Goal: Task Accomplishment & Management: Use online tool/utility

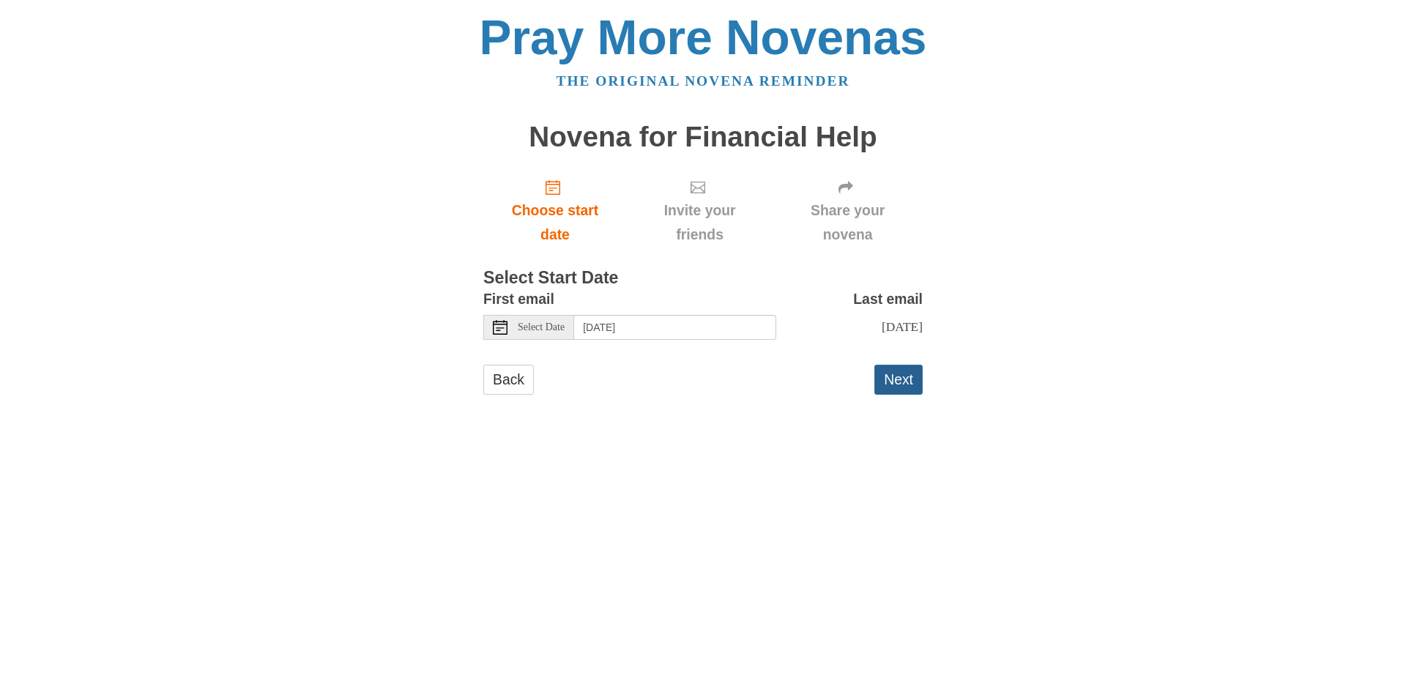
click at [907, 395] on button "Next" at bounding box center [898, 380] width 48 height 30
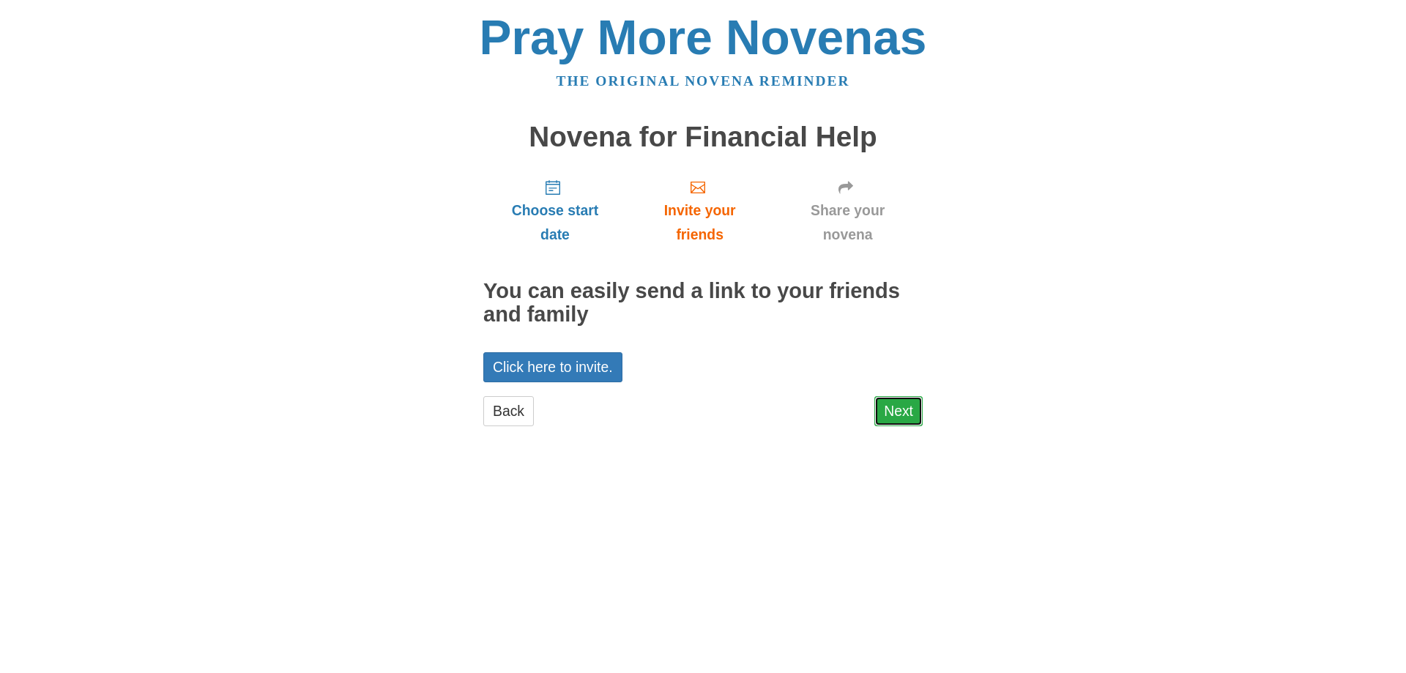
click at [897, 421] on link "Next" at bounding box center [898, 411] width 48 height 30
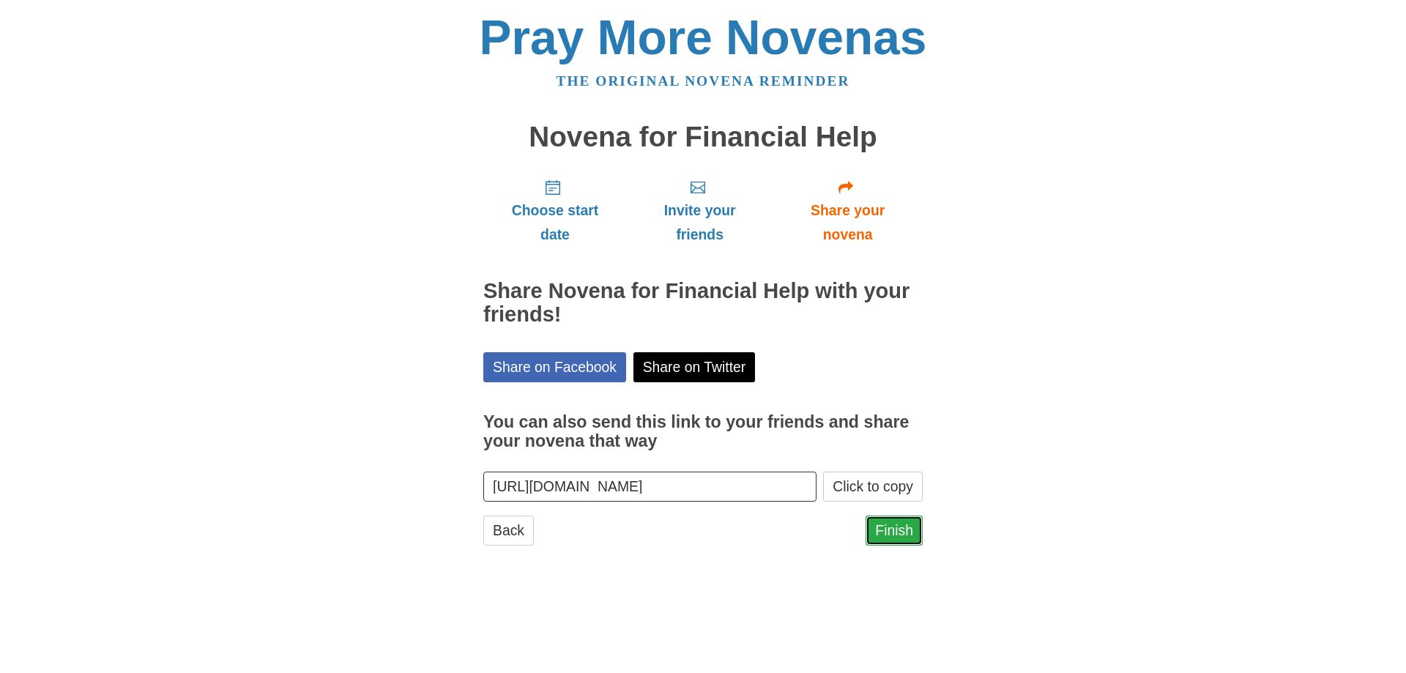
click at [890, 530] on link "Finish" at bounding box center [893, 530] width 57 height 30
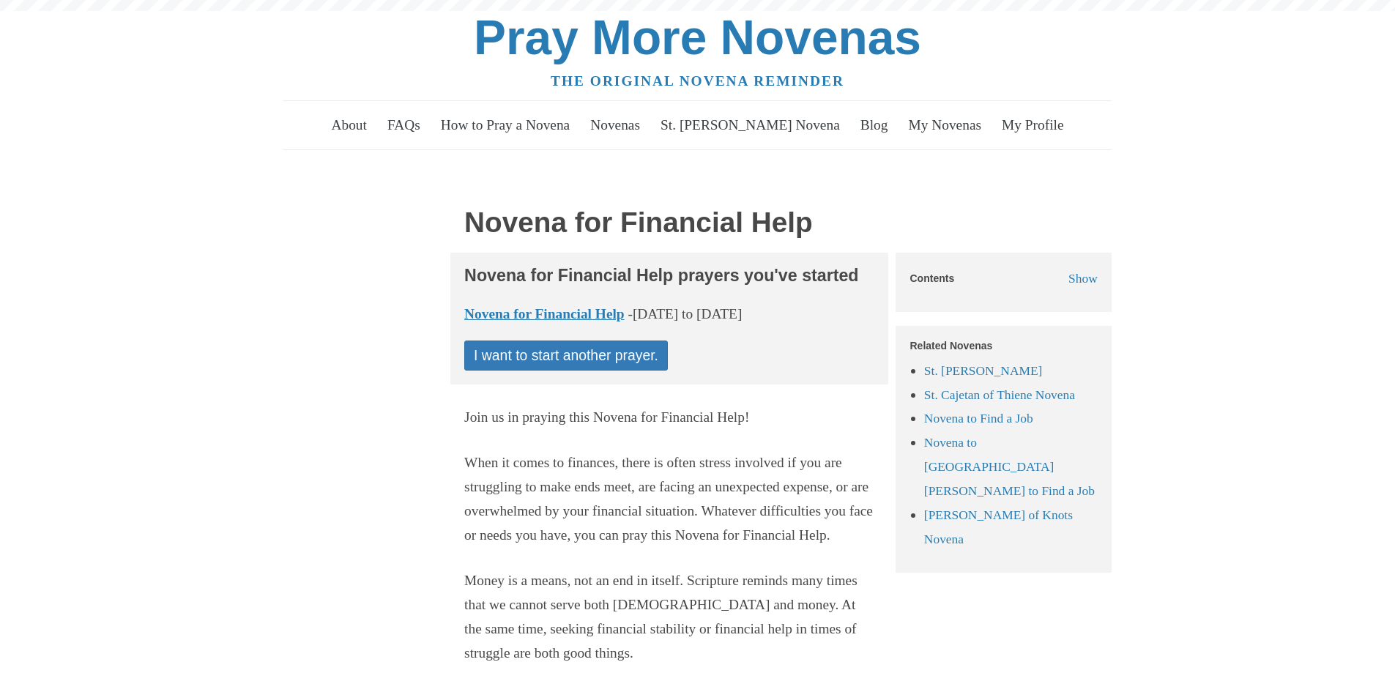
scroll to position [220, 0]
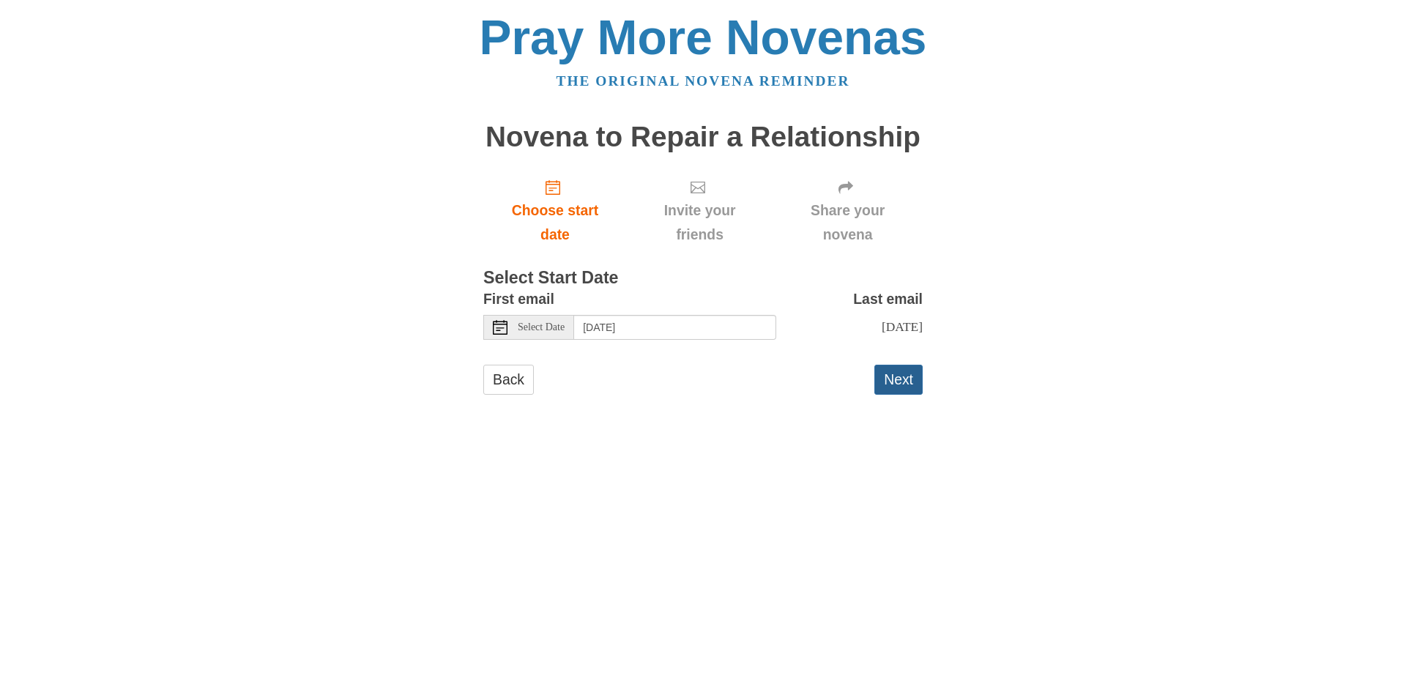
click at [900, 395] on button "Next" at bounding box center [898, 380] width 48 height 30
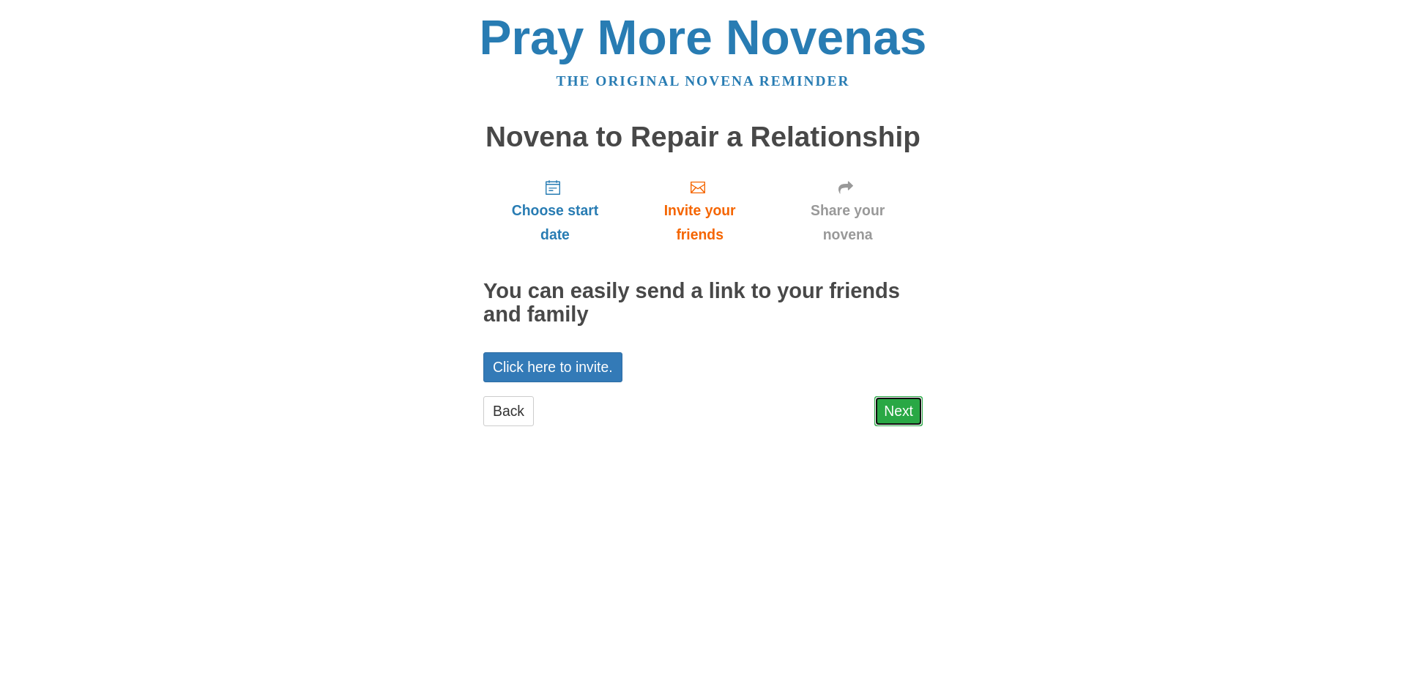
click at [900, 408] on link "Next" at bounding box center [898, 411] width 48 height 30
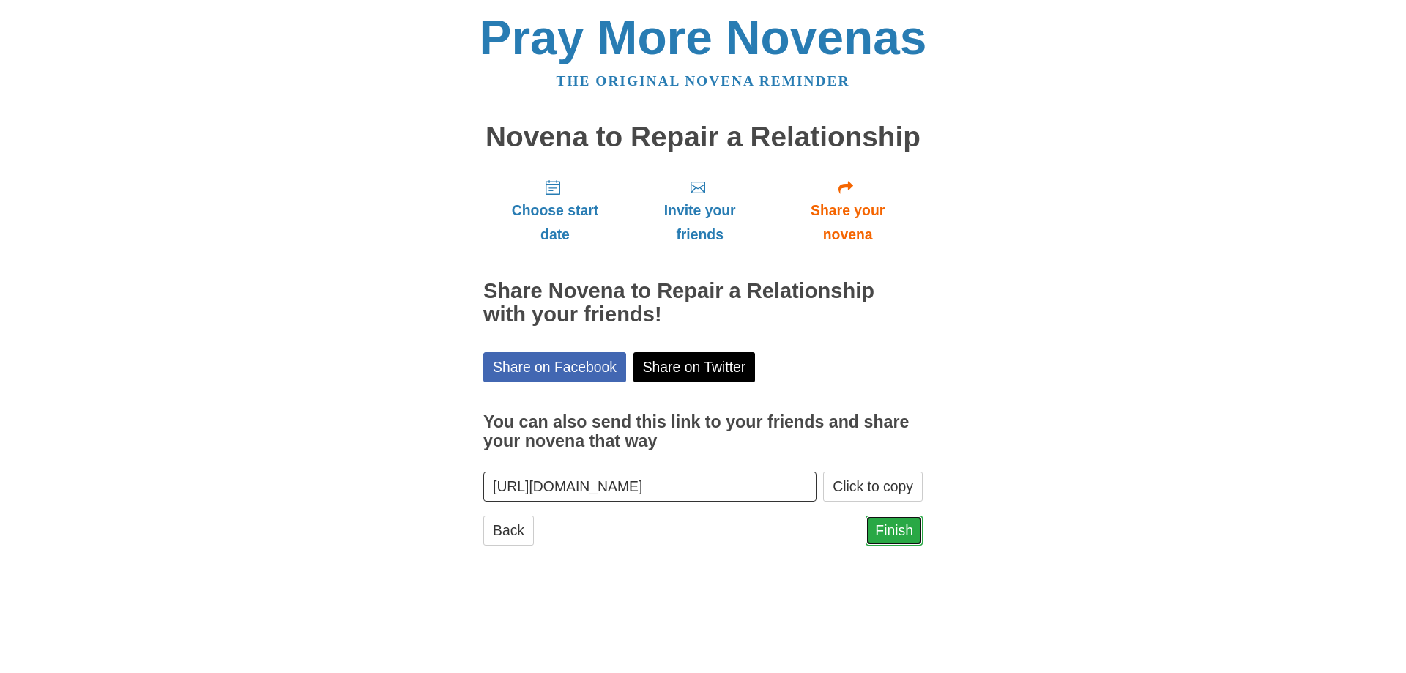
click at [894, 534] on link "Finish" at bounding box center [893, 530] width 57 height 30
